Goal: Task Accomplishment & Management: Use online tool/utility

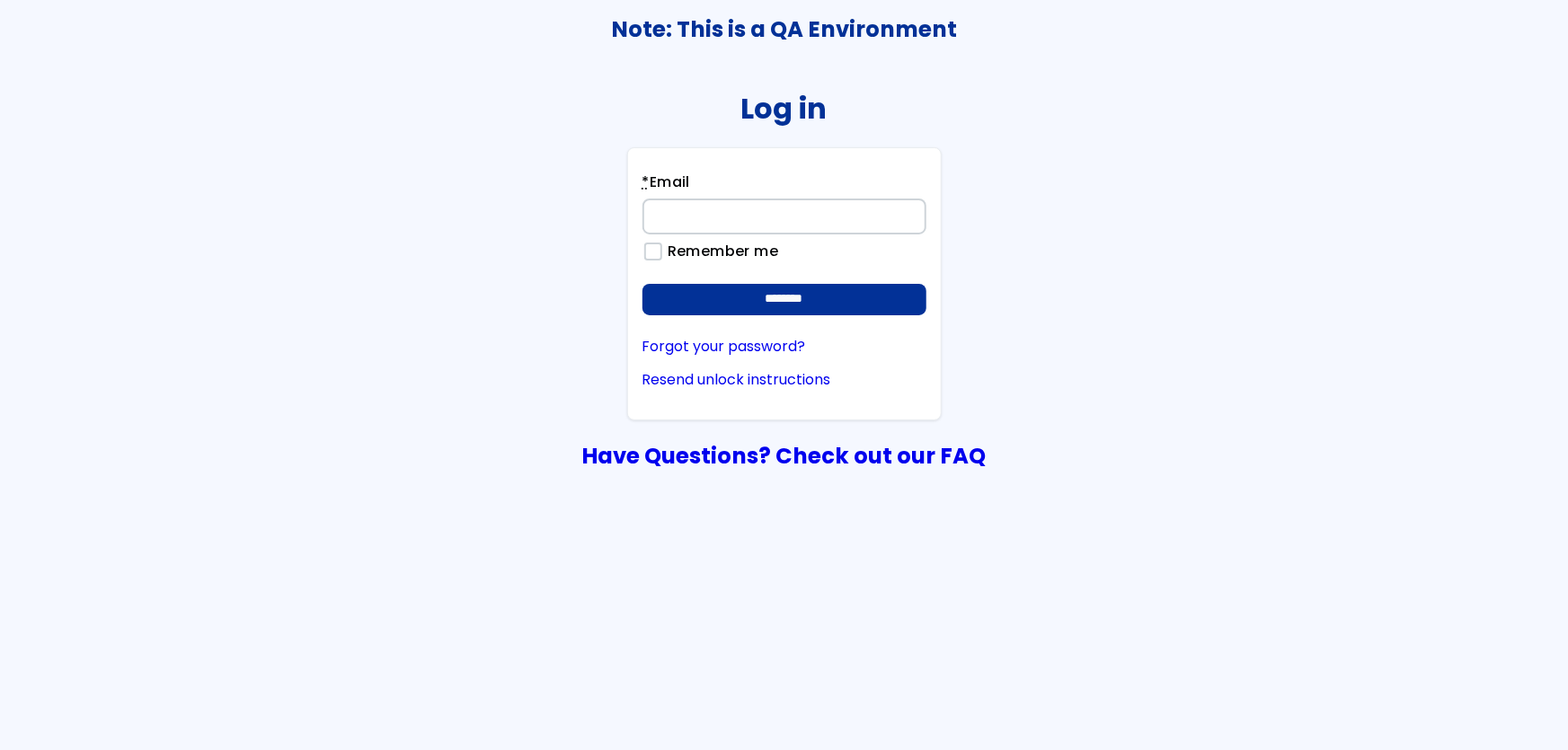
click at [657, 215] on input "* Email" at bounding box center [784, 217] width 284 height 36
type input "**********"
click at [643, 284] on input "********" at bounding box center [784, 300] width 284 height 33
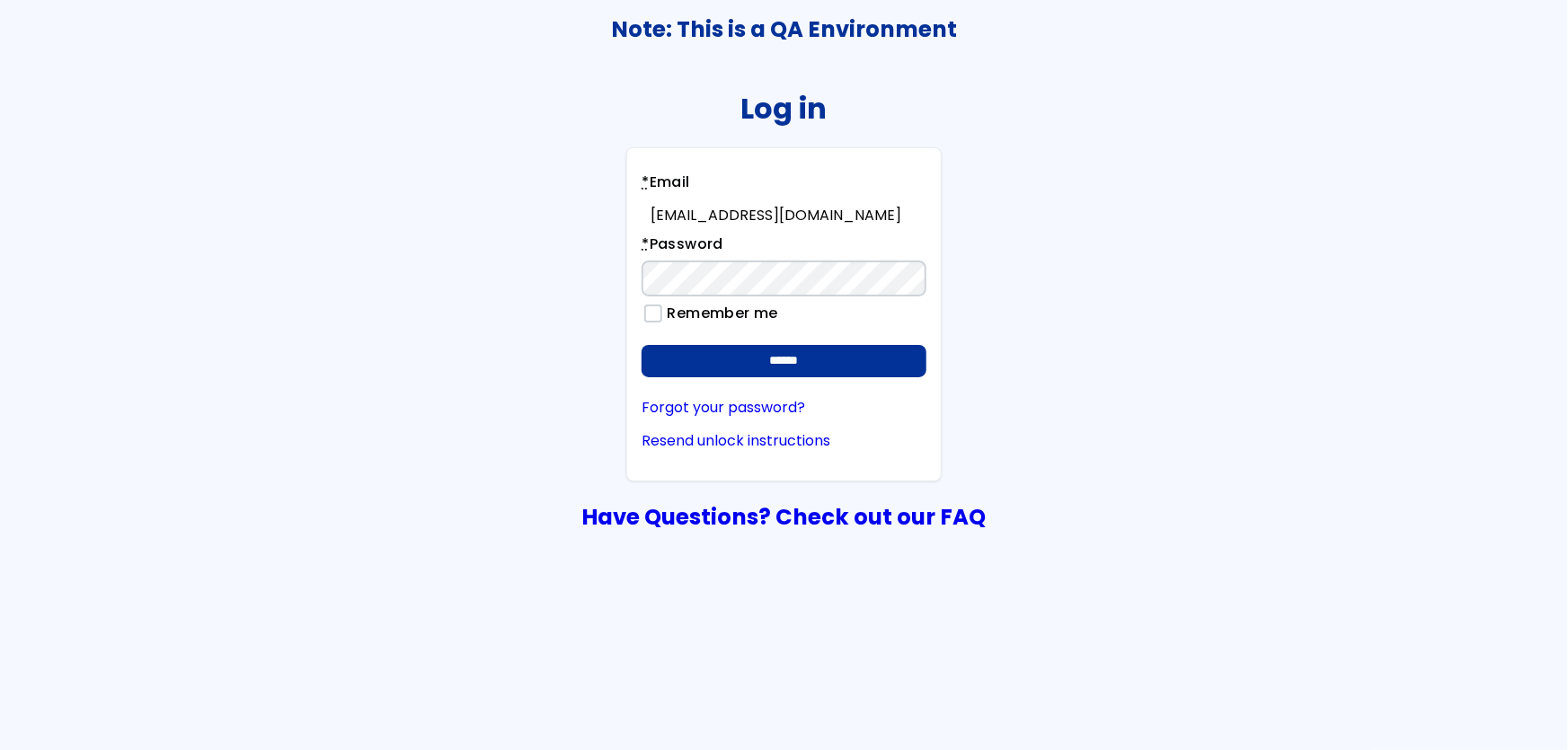
click at [642, 345] on input "******" at bounding box center [784, 362] width 284 height 33
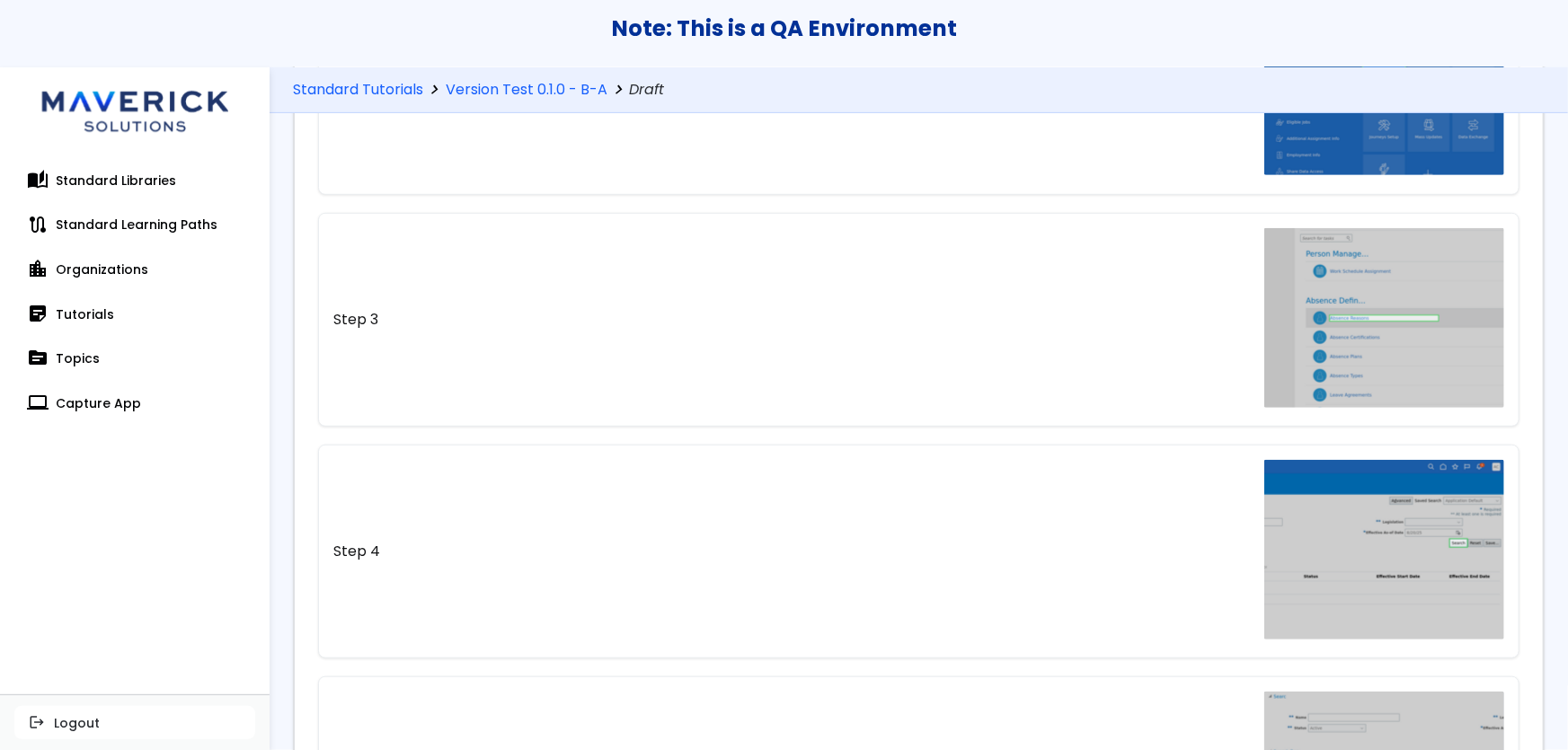
scroll to position [499, 0]
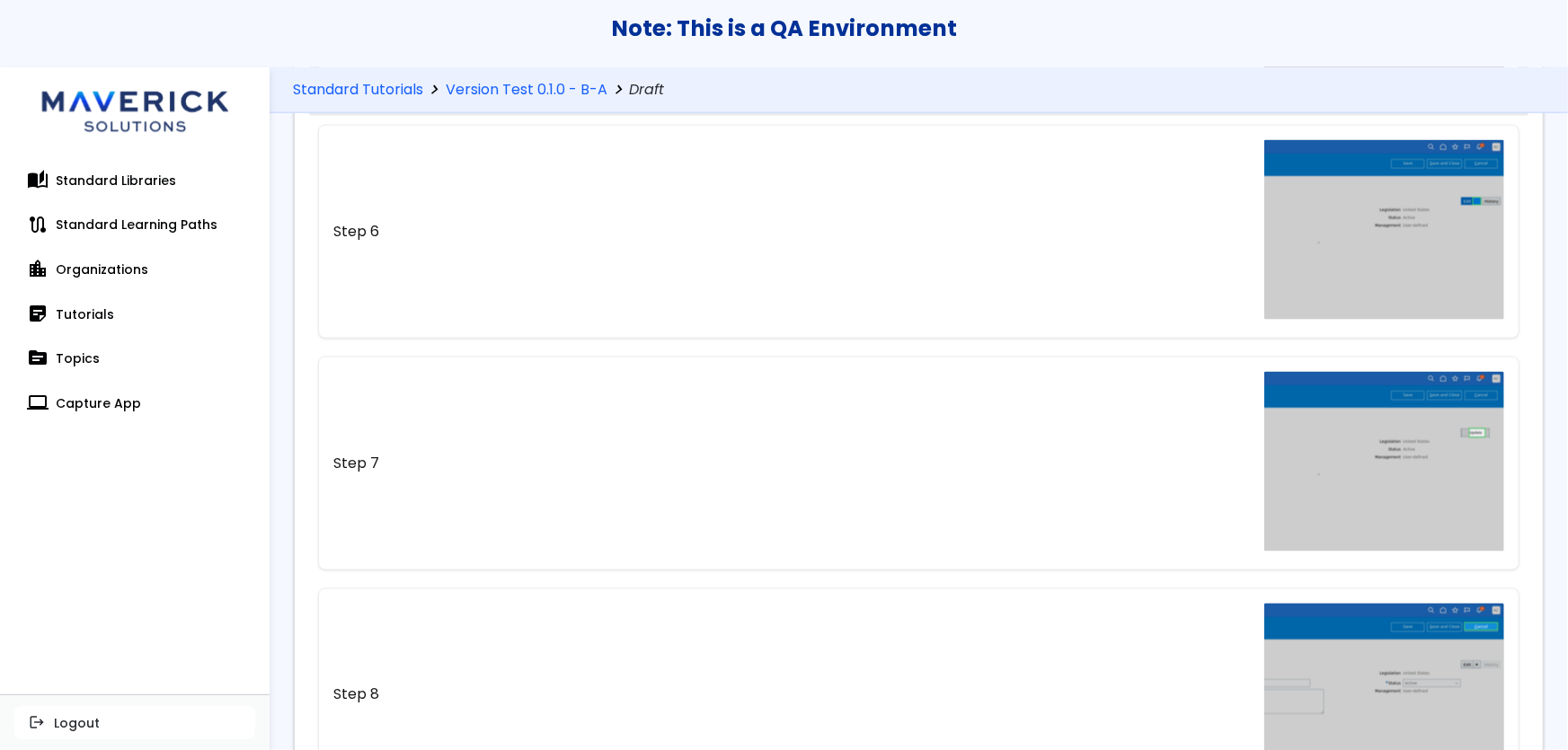
scroll to position [1282, 0]
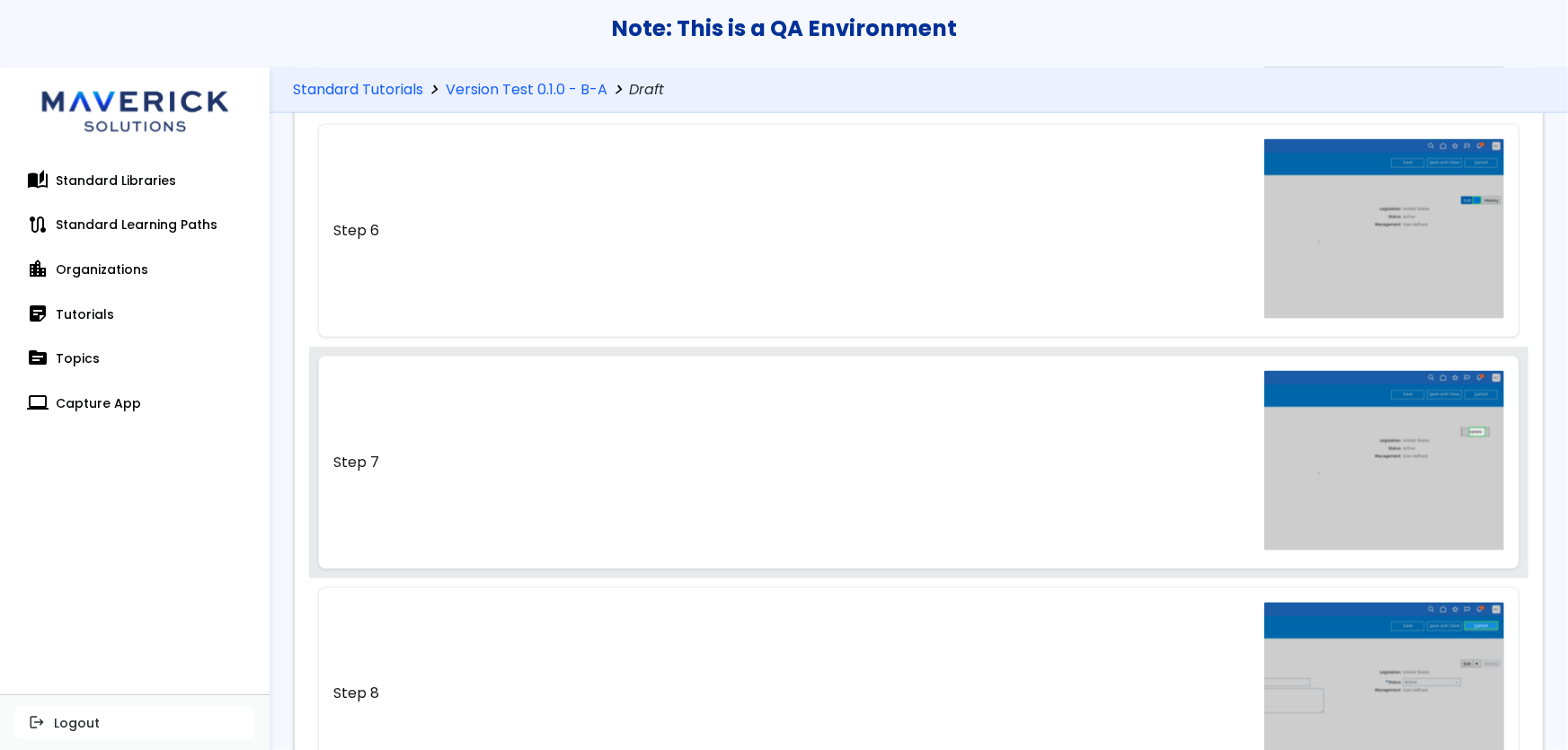
click at [996, 521] on link "Step 7" at bounding box center [918, 463] width 1203 height 214
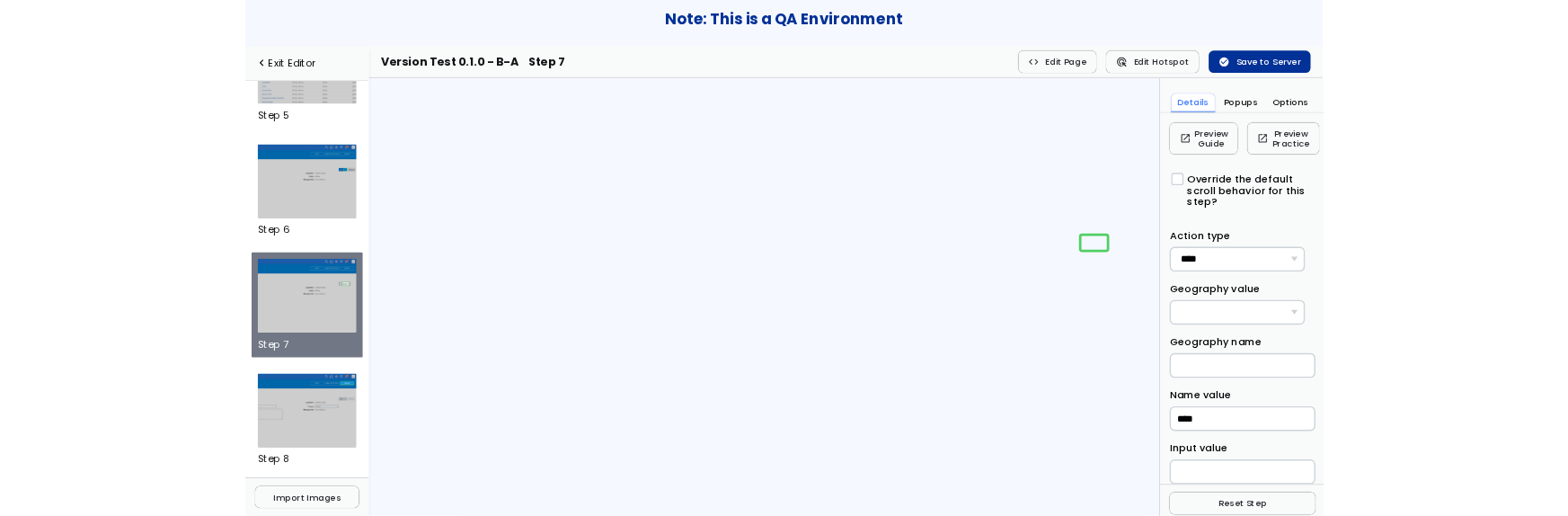
scroll to position [797, 0]
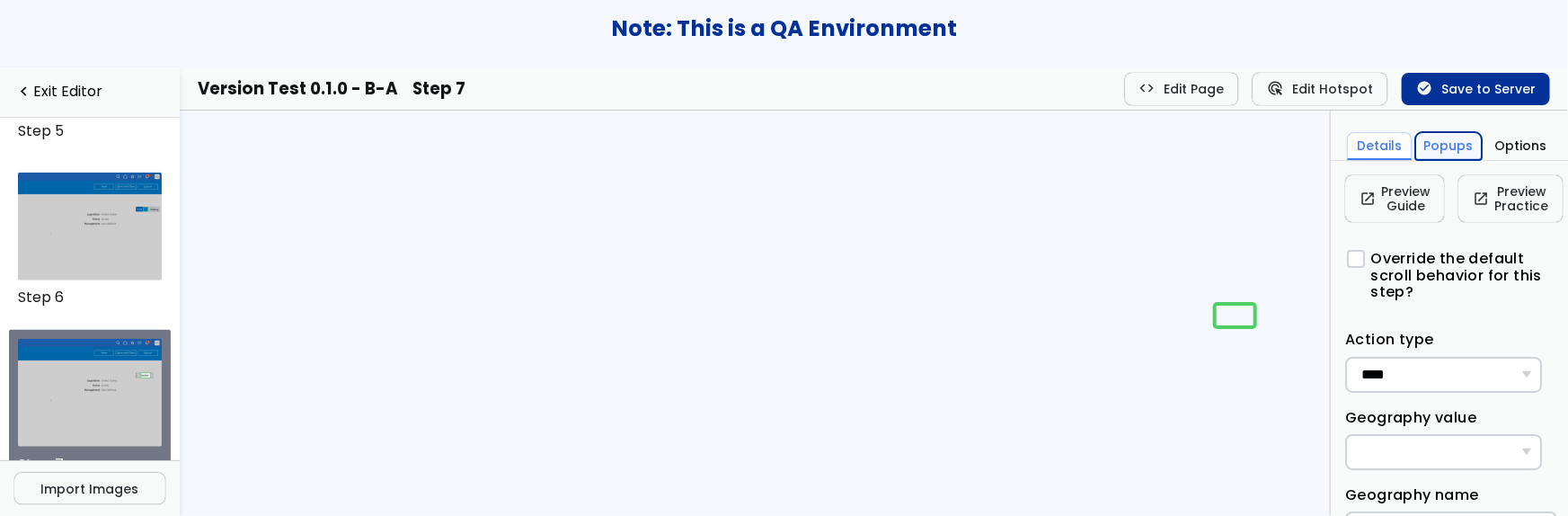
click at [1441, 141] on button "Popups" at bounding box center [1448, 146] width 67 height 28
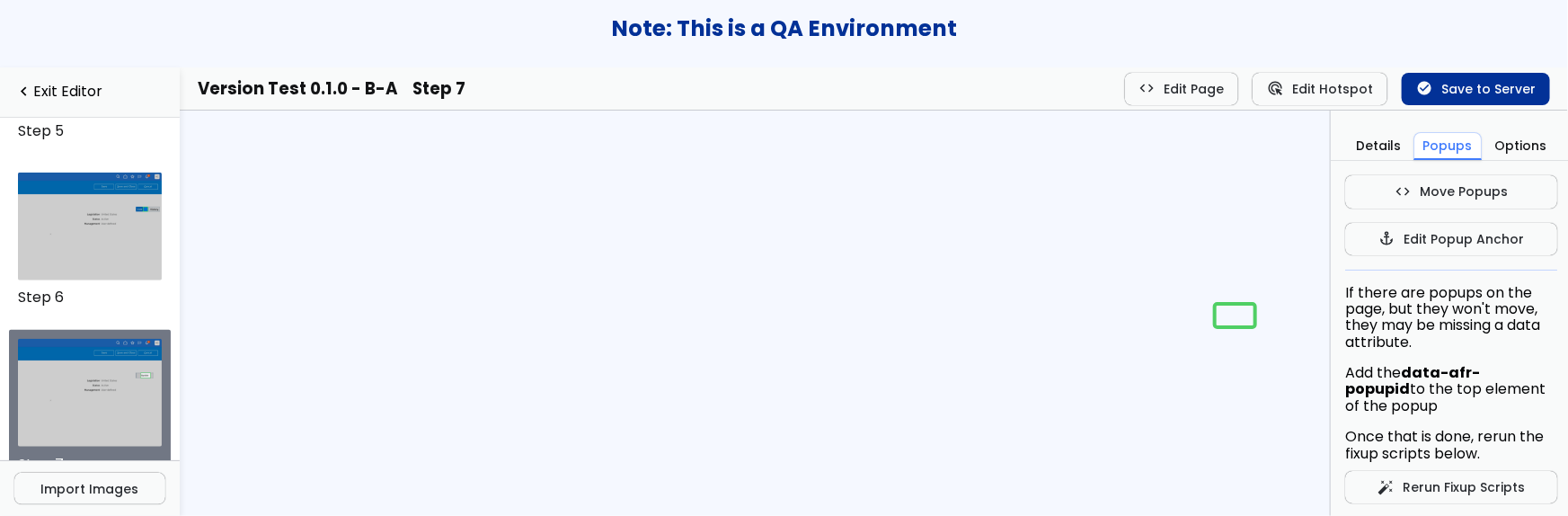
click at [1441, 211] on div "code Move Popups code Stop Popup Moves anchor Edit Popup Anchor anchor Stop Anc…" at bounding box center [1451, 214] width 212 height 79
click at [1444, 198] on button "code Move Popups" at bounding box center [1451, 191] width 212 height 33
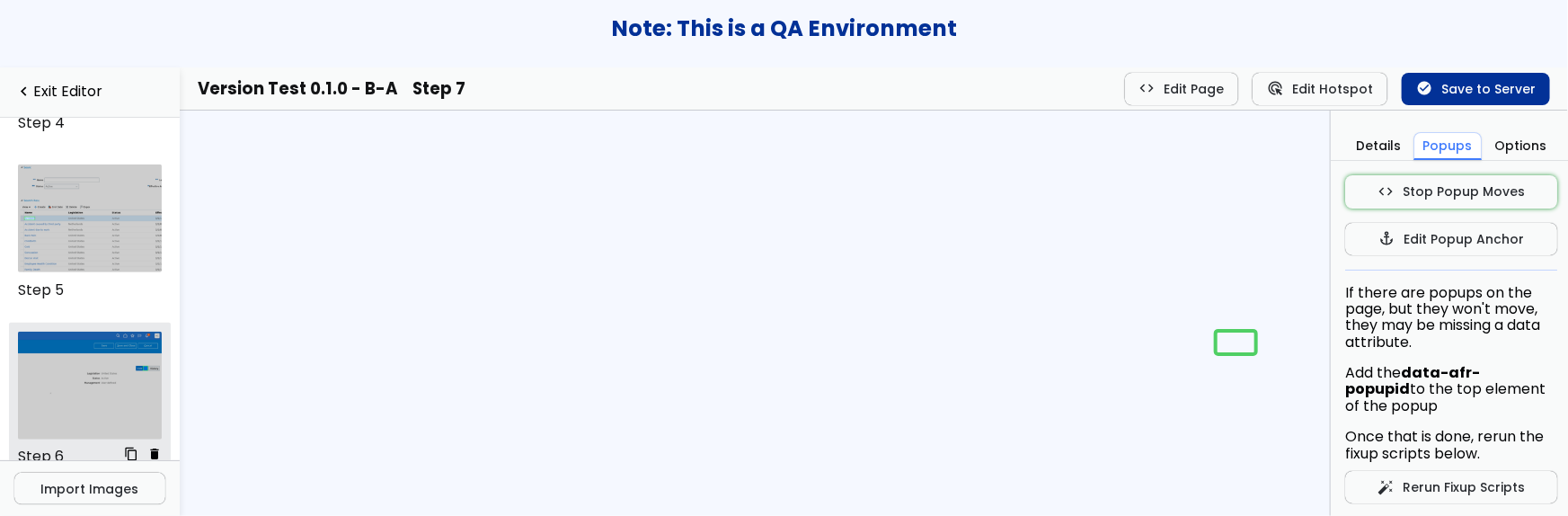
scroll to position [644, 0]
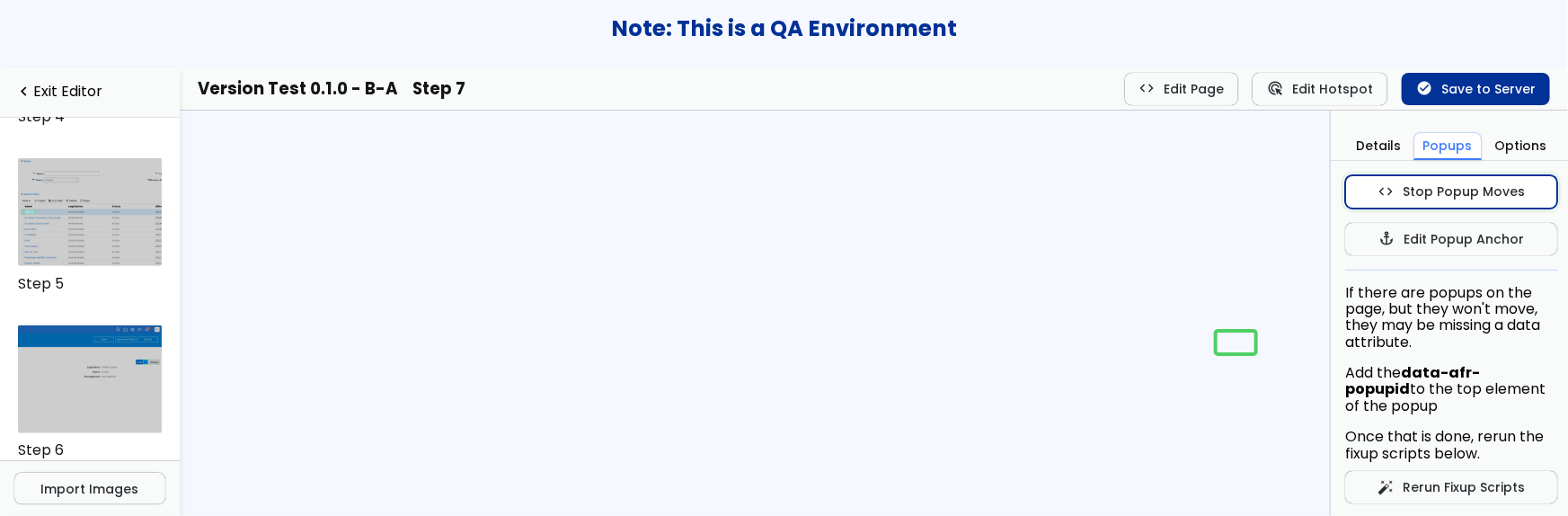
click at [1381, 189] on span "code" at bounding box center [1385, 191] width 16 height 14
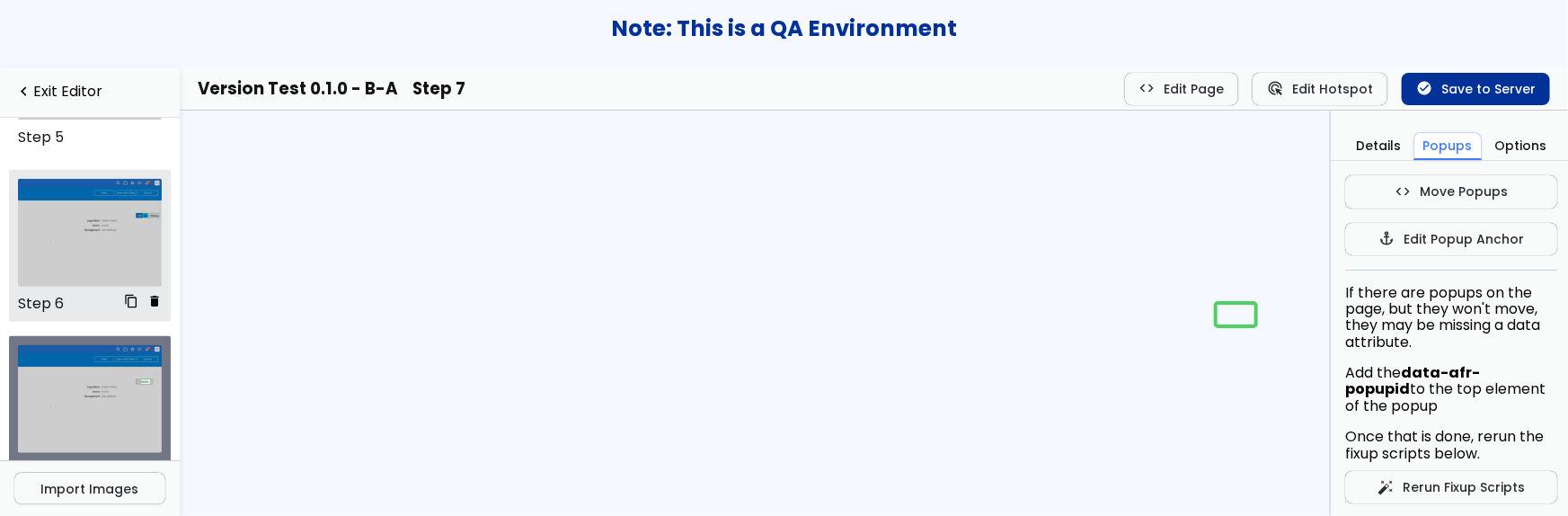
scroll to position [791, 0]
click at [87, 377] on img at bounding box center [90, 399] width 144 height 108
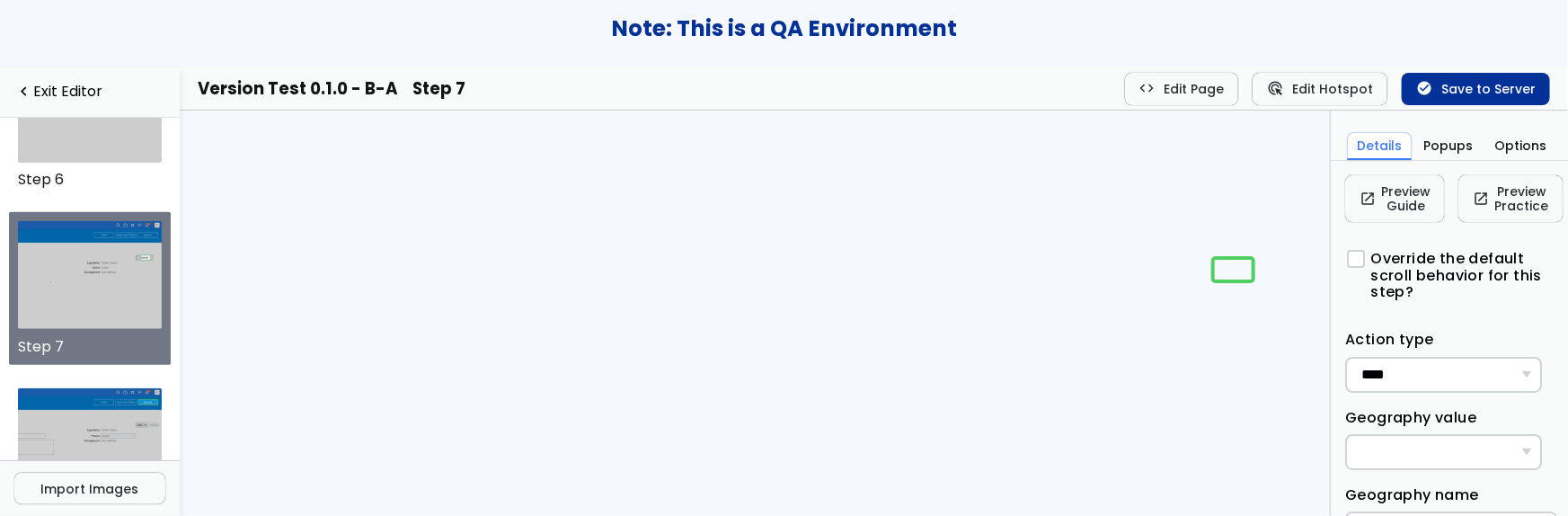
scroll to position [2, 0]
click at [88, 278] on img at bounding box center [90, 275] width 144 height 108
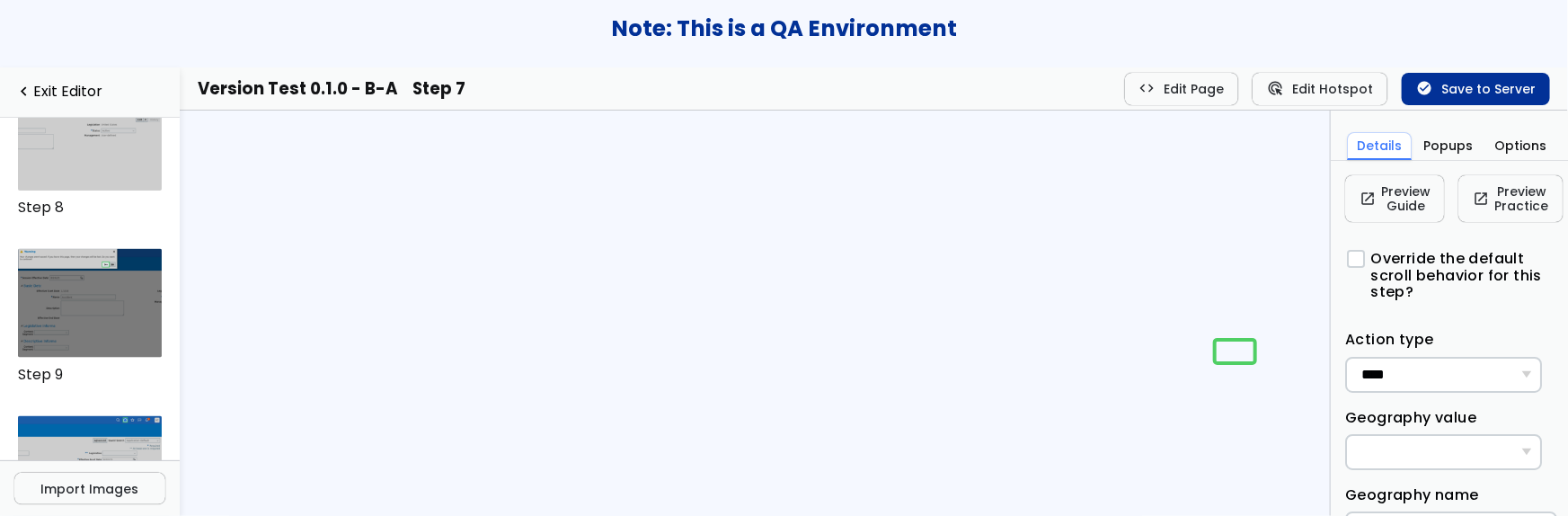
scroll to position [1223, 0]
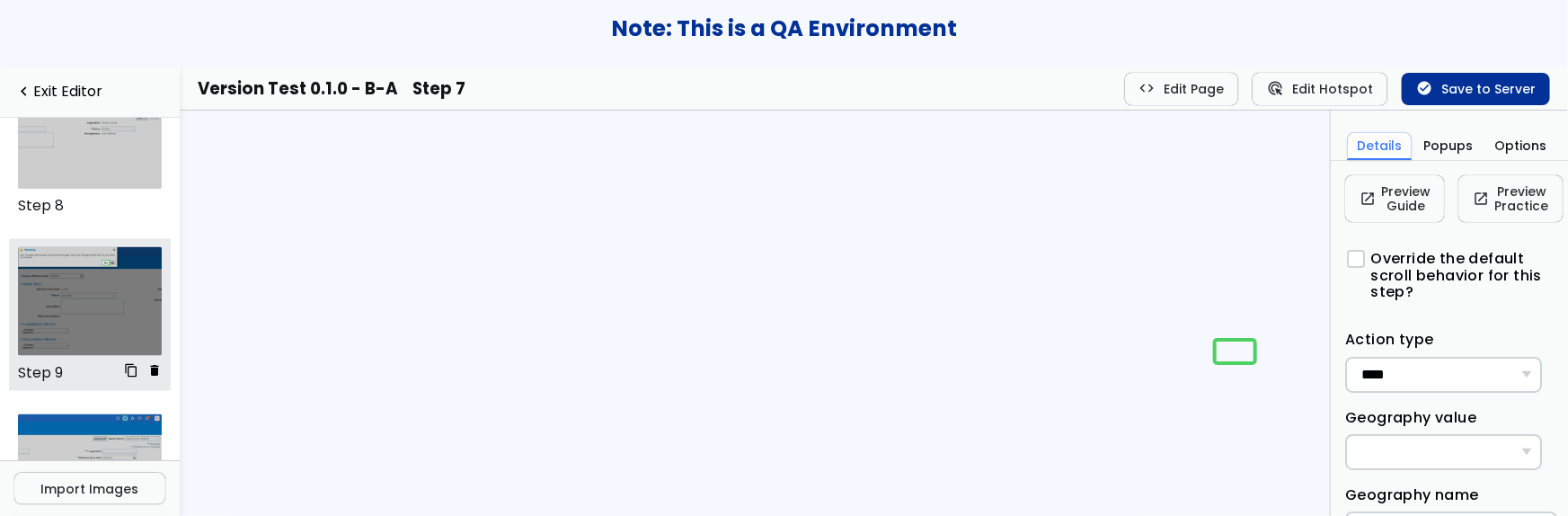
click at [98, 301] on img at bounding box center [90, 301] width 144 height 108
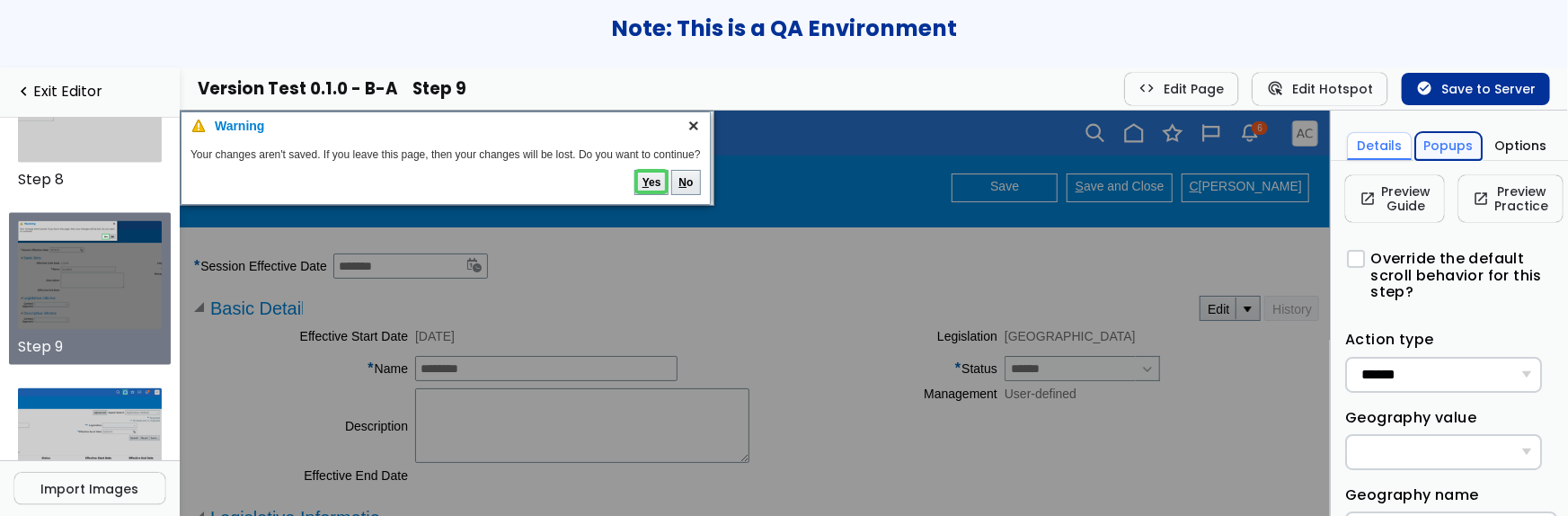
click at [1438, 155] on button "Popups" at bounding box center [1448, 146] width 67 height 28
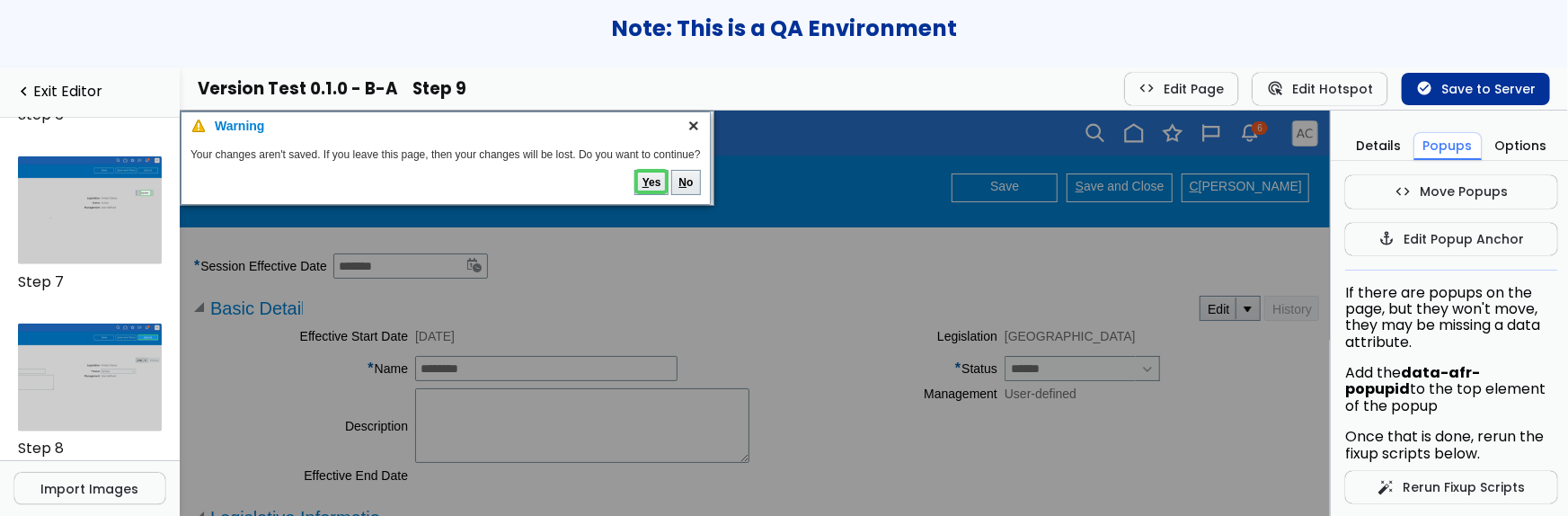
scroll to position [1330, 0]
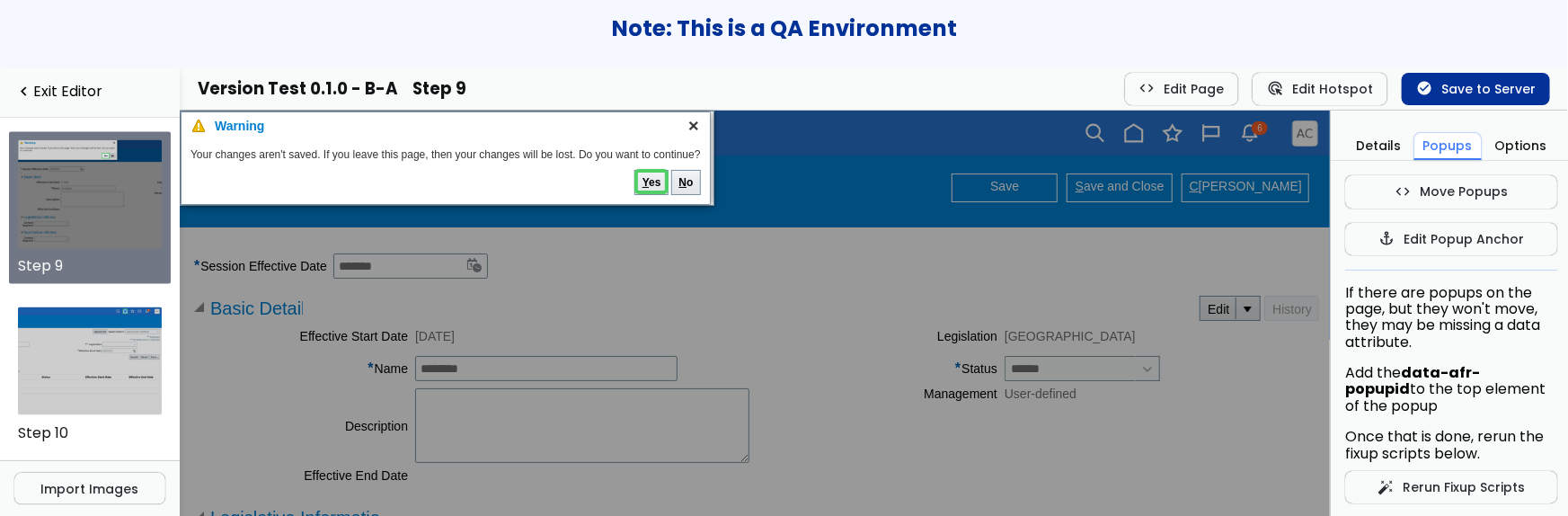
click at [520, 324] on td at bounding box center [749, 308] width 894 height 31
click at [795, 362] on td "* Status" at bounding box center [888, 365] width 215 height 33
drag, startPoint x: 795, startPoint y: 362, endPoint x: 435, endPoint y: 417, distance: 364.2
click at [435, 417] on textarea "Description" at bounding box center [581, 426] width 334 height 75
click at [284, 364] on td "* Name" at bounding box center [297, 365] width 219 height 33
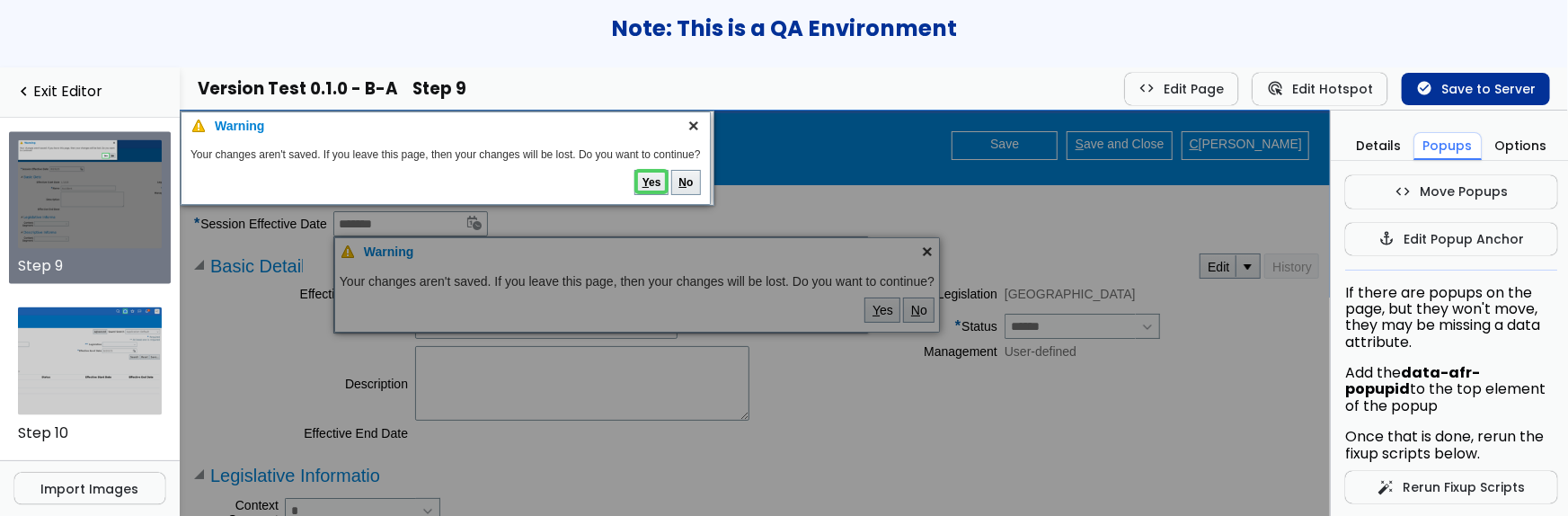
scroll to position [0, 0]
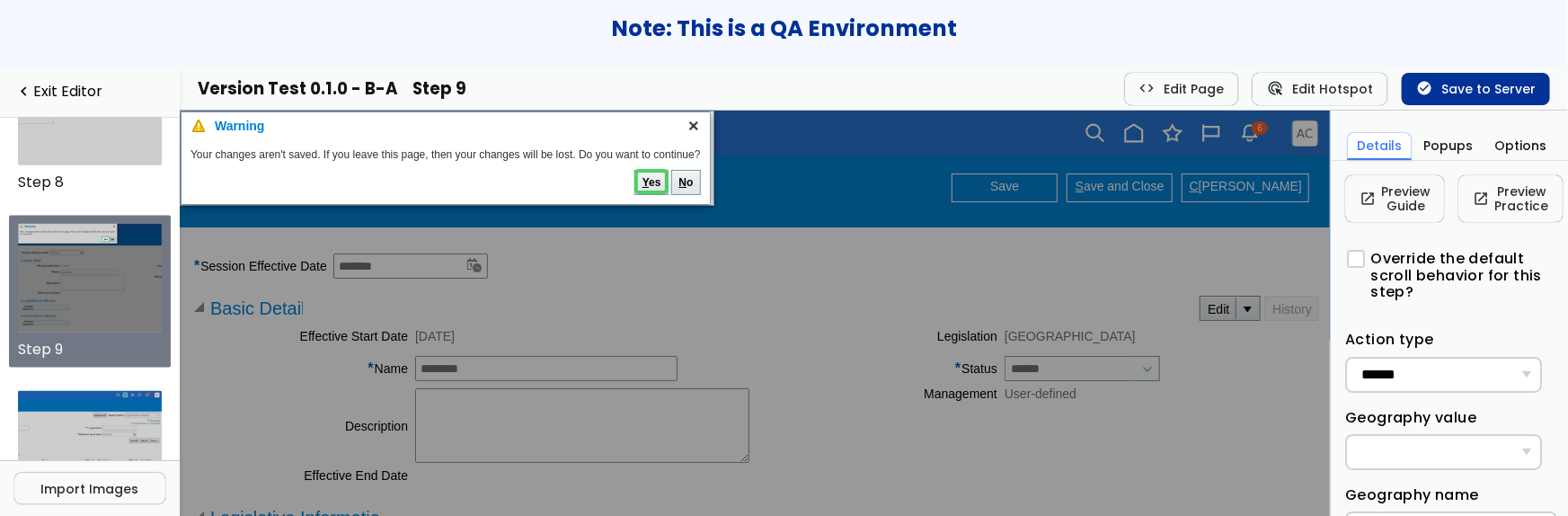
scroll to position [1249, 0]
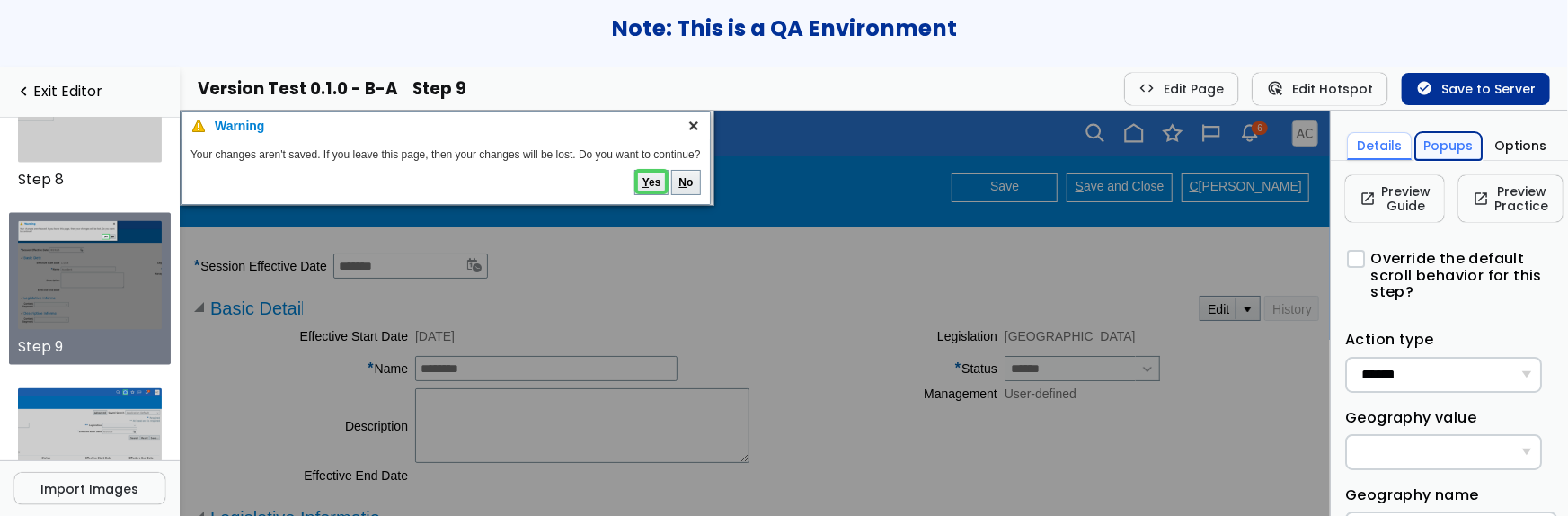
click at [1446, 146] on button "Popups" at bounding box center [1448, 146] width 67 height 28
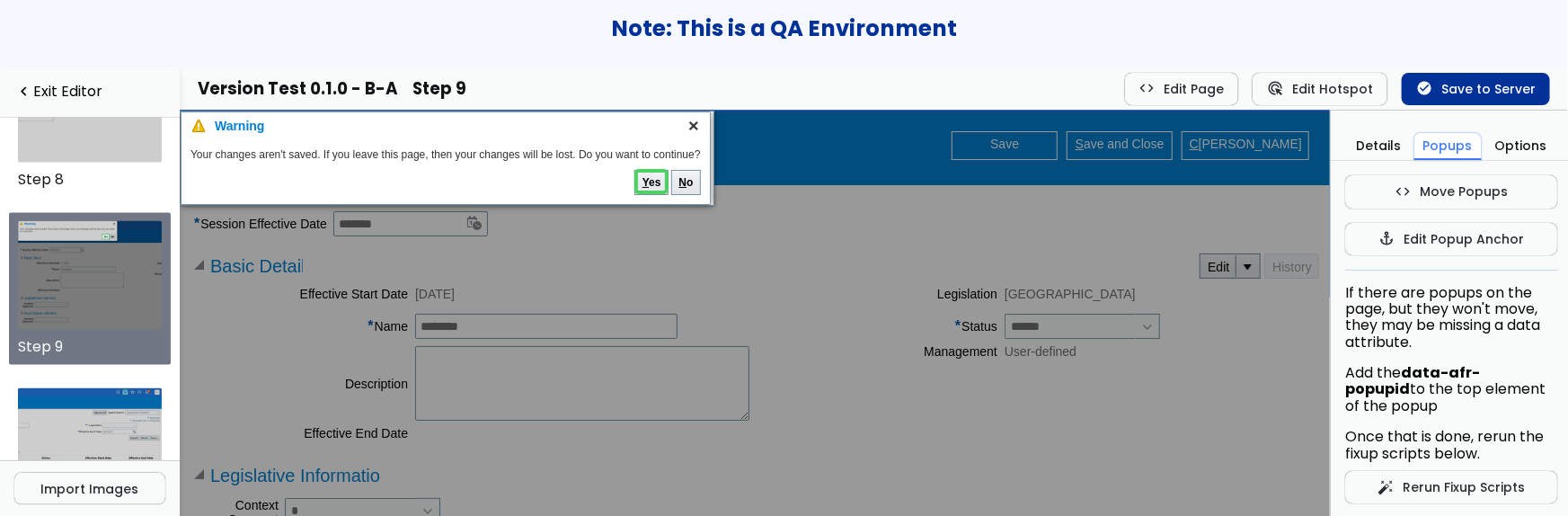
scroll to position [0, 0]
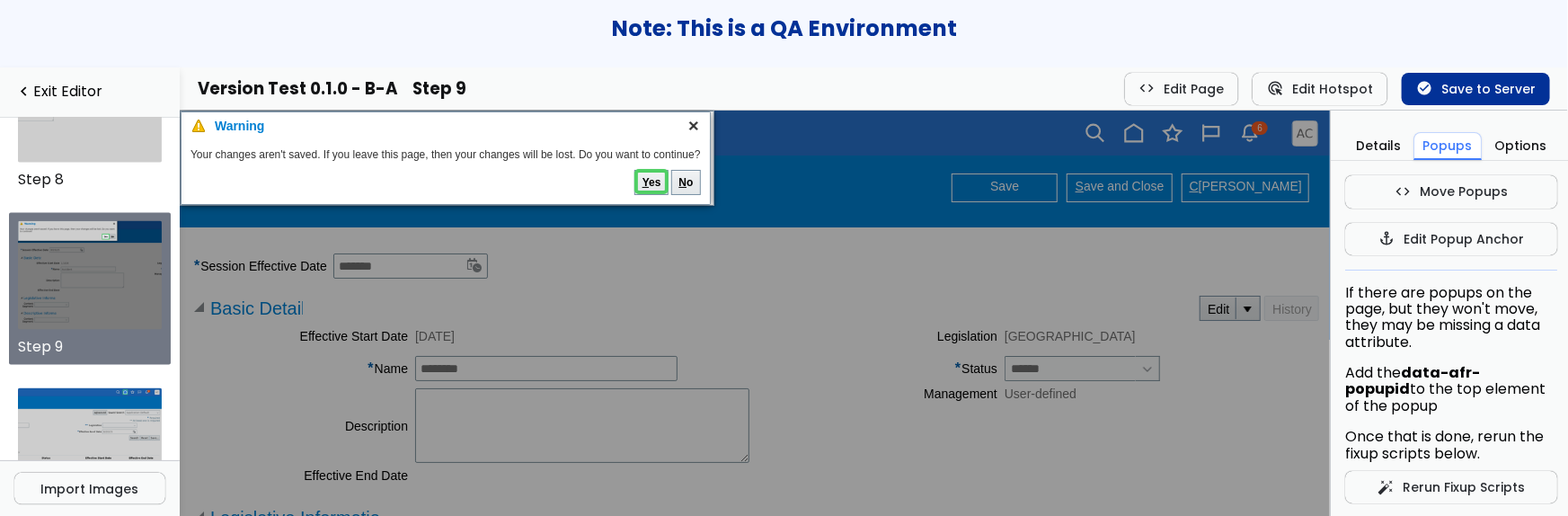
click at [371, 344] on label "Effective Start Date" at bounding box center [353, 336] width 108 height 14
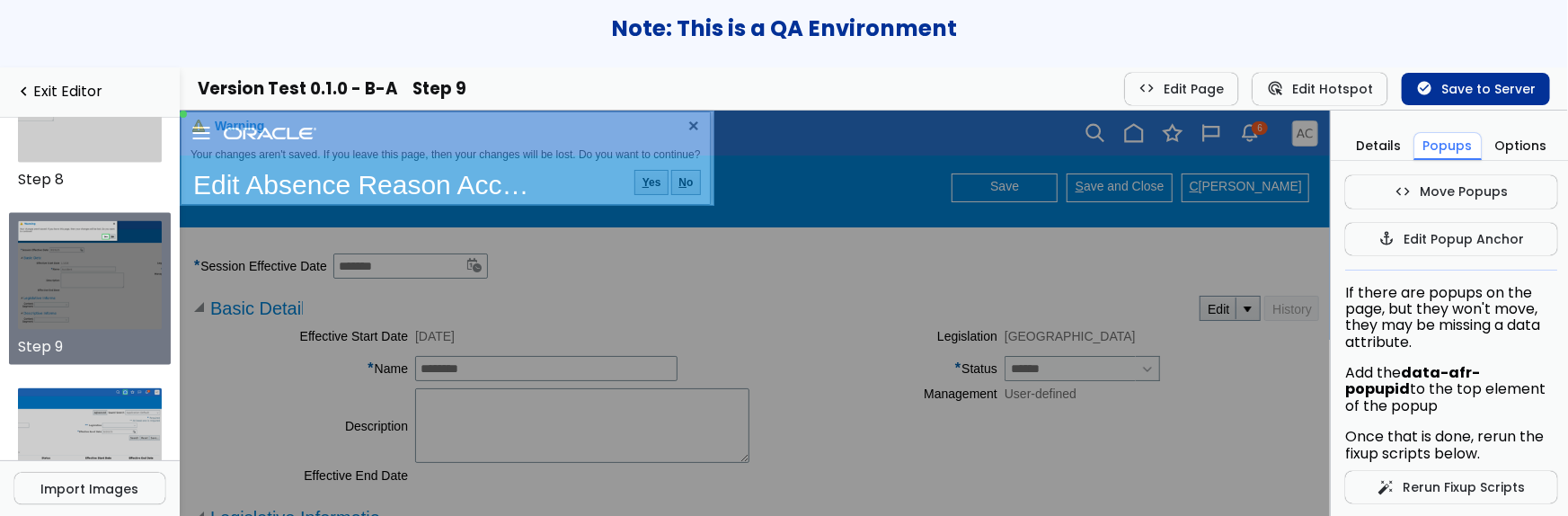
scroll to position [42, 0]
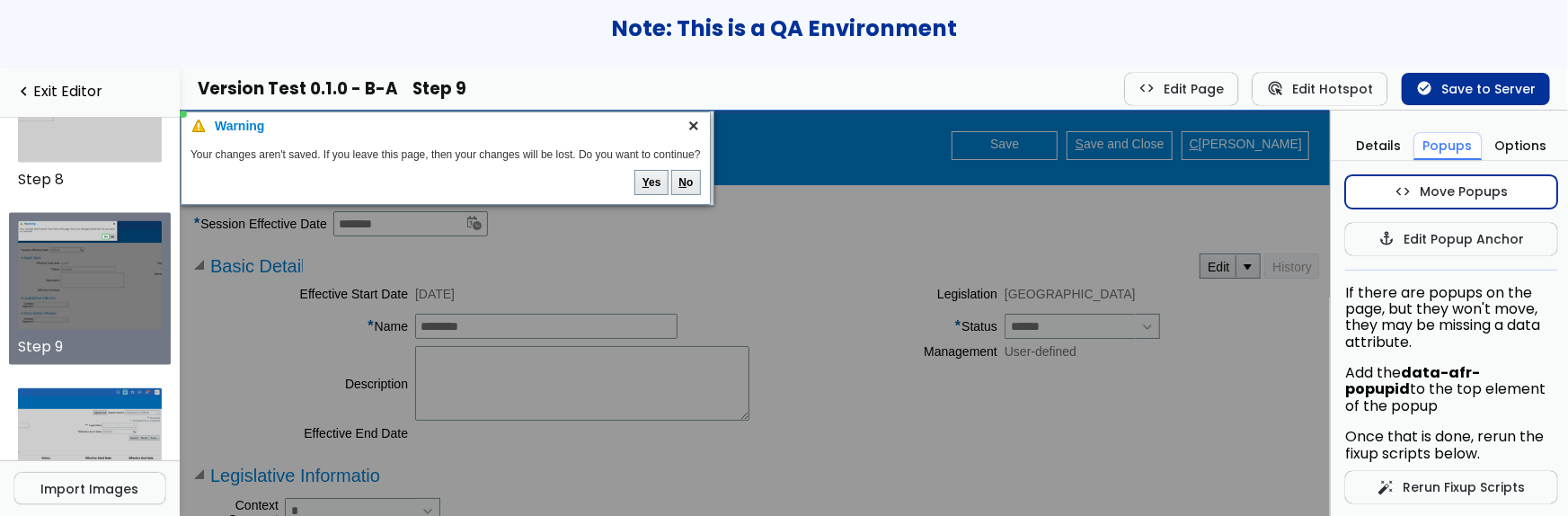
click at [1425, 181] on button "code Move Popups" at bounding box center [1451, 191] width 212 height 33
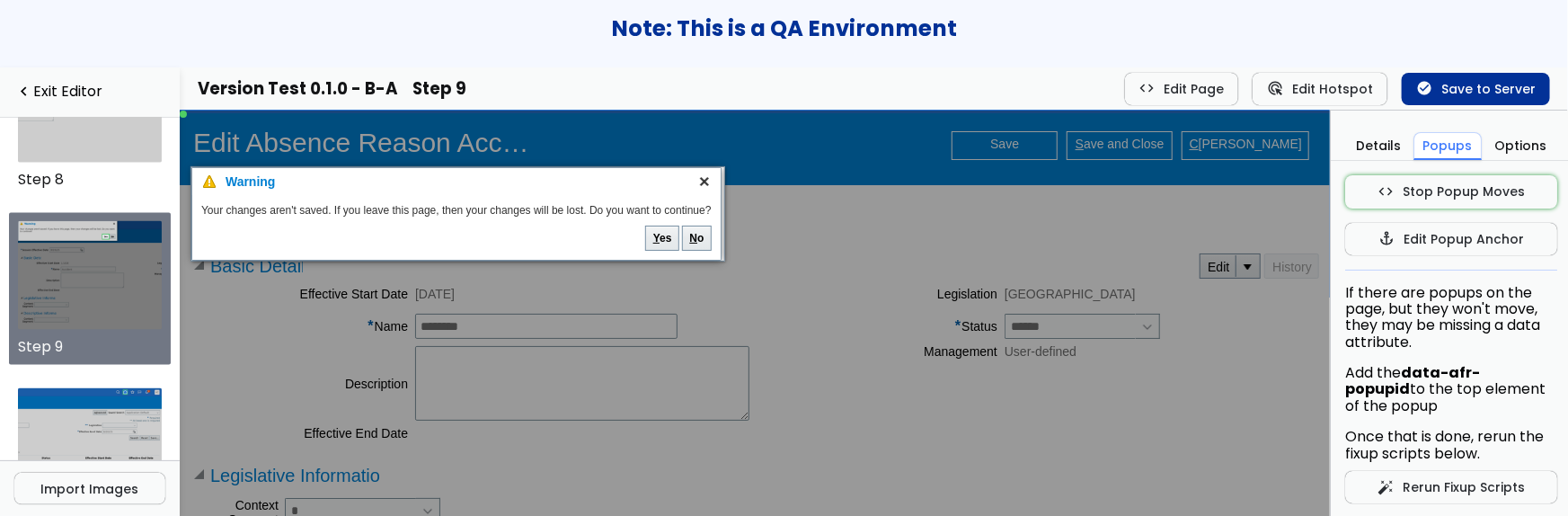
drag, startPoint x: 516, startPoint y: 141, endPoint x: 527, endPoint y: 197, distance: 57.1
click at [527, 197] on td "Your changes aren't saved. If you leave this page, then your changes will be lo…" at bounding box center [455, 211] width 519 height 31
click at [997, 257] on td at bounding box center [749, 266] width 894 height 31
click at [1404, 186] on button "code Stop Popup Moves" at bounding box center [1451, 191] width 212 height 33
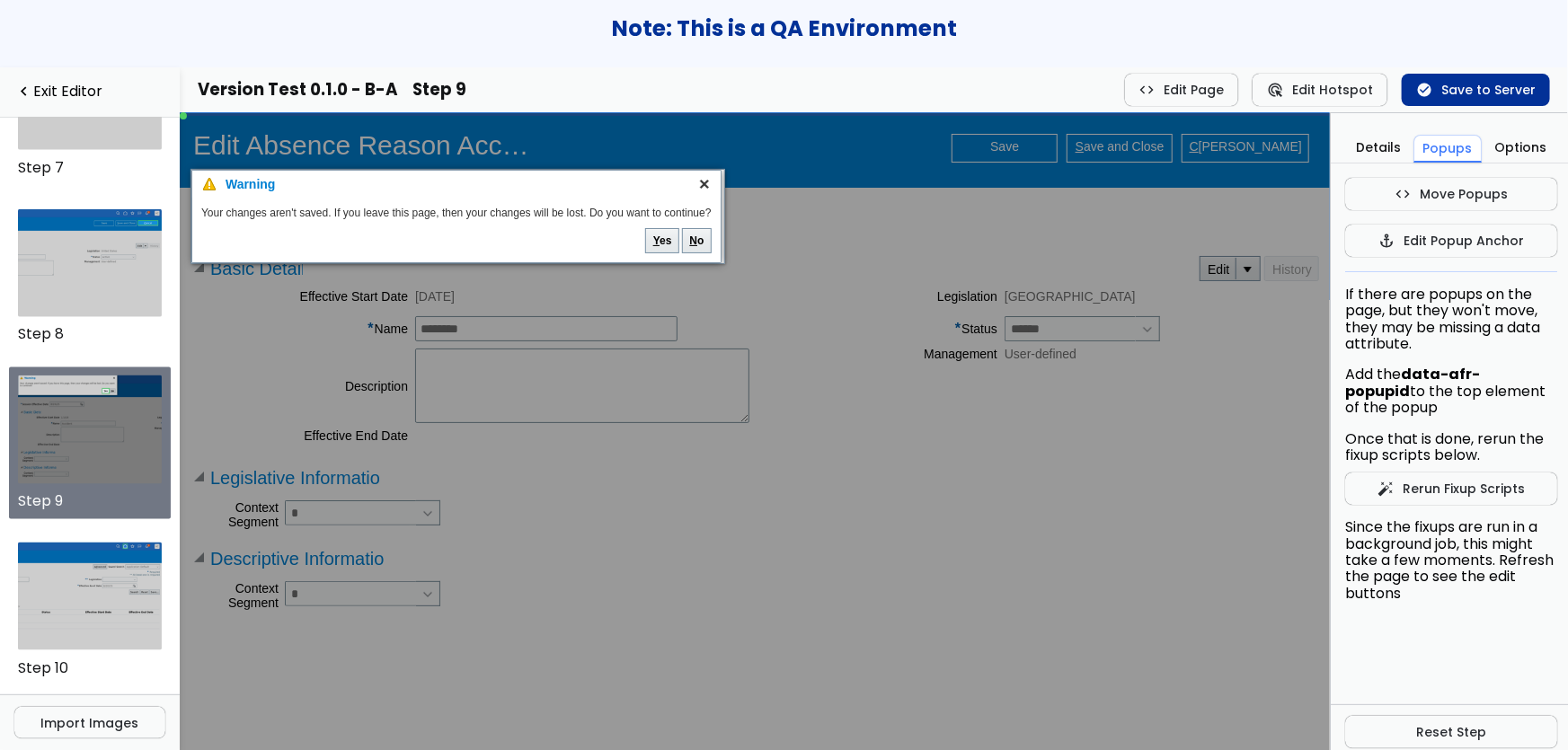
scroll to position [0, 0]
click at [67, 99] on link "navigate_before Exit Editor" at bounding box center [90, 92] width 151 height 17
